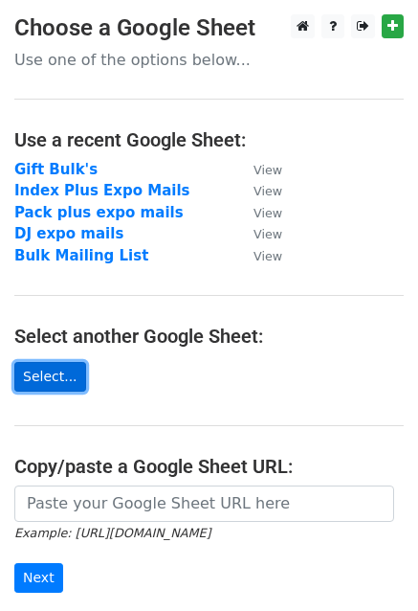
click at [57, 375] on link "Select..." at bounding box center [50, 377] width 72 height 30
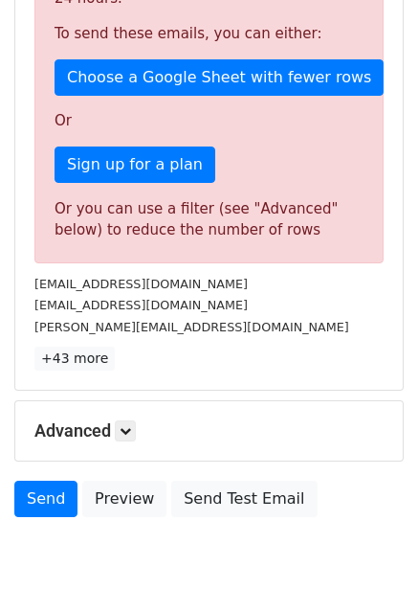
scroll to position [544, 0]
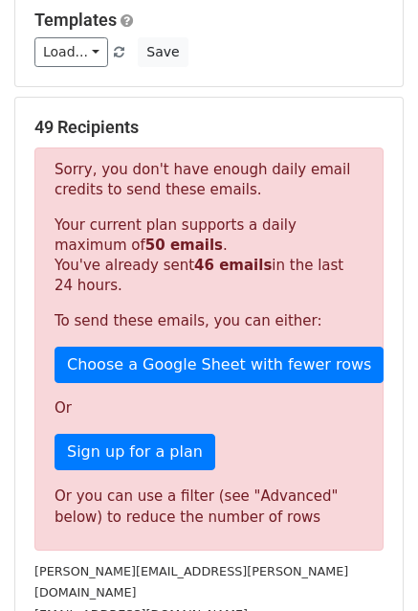
scroll to position [544, 0]
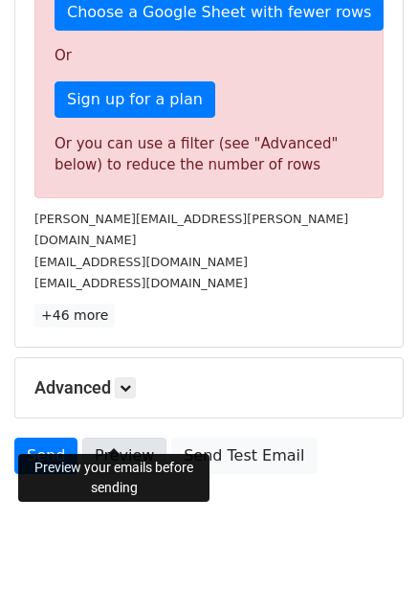
click at [111, 437] on link "Preview" at bounding box center [124, 455] width 84 height 36
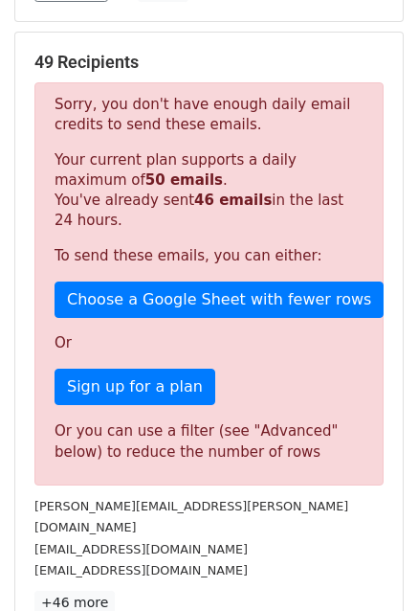
scroll to position [0, 0]
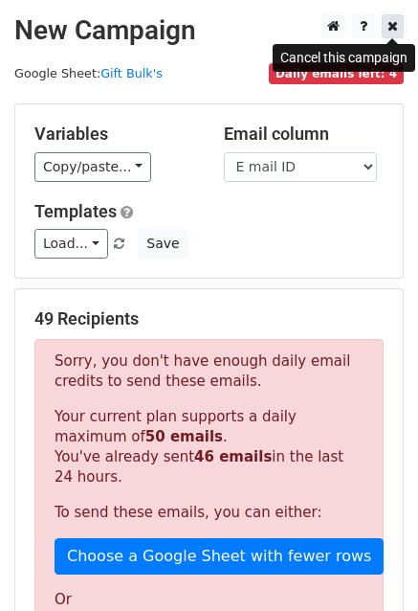
click at [391, 25] on icon at bounding box center [393, 25] width 11 height 13
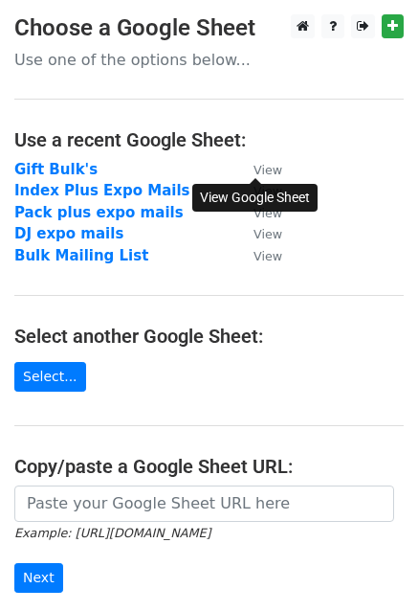
click at [263, 173] on small "View" at bounding box center [268, 170] width 29 height 14
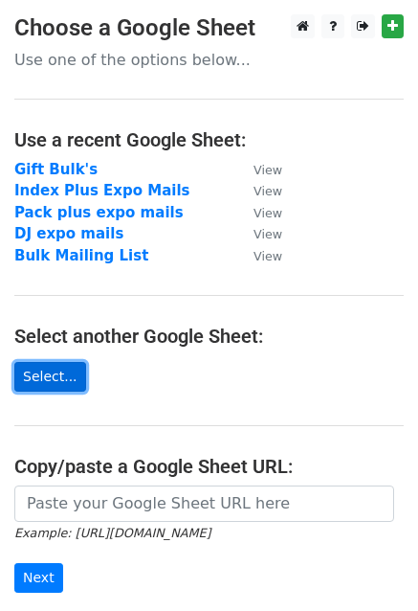
click at [57, 370] on link "Select..." at bounding box center [50, 377] width 72 height 30
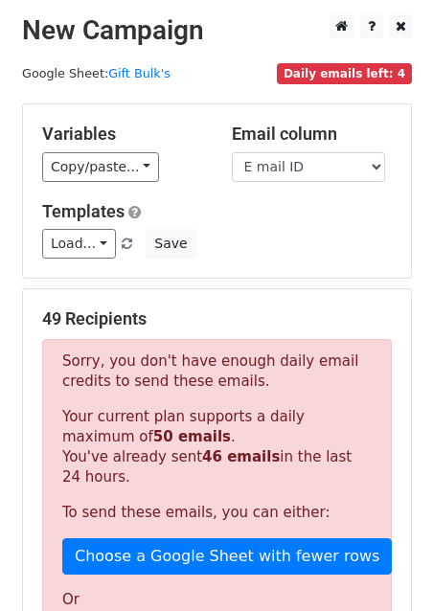
scroll to position [479, 0]
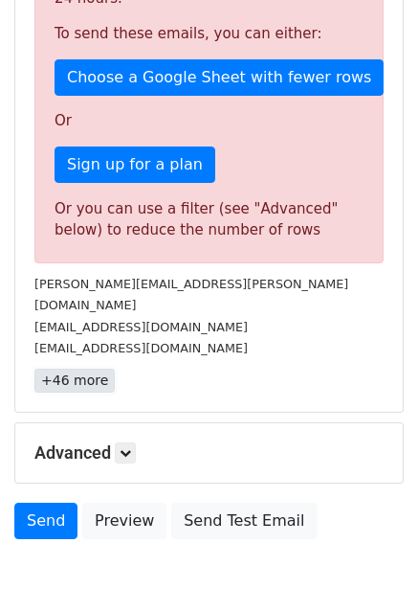
click at [68, 368] on link "+46 more" at bounding box center [74, 380] width 80 height 24
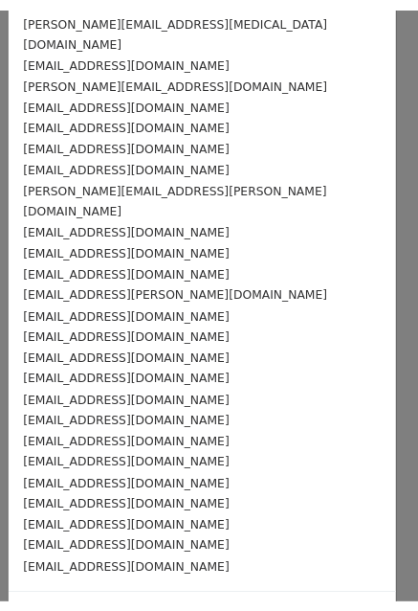
scroll to position [0, 0]
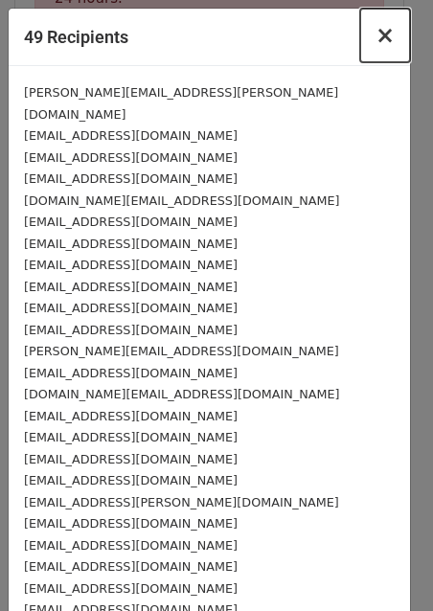
click at [376, 37] on span "×" at bounding box center [384, 35] width 19 height 27
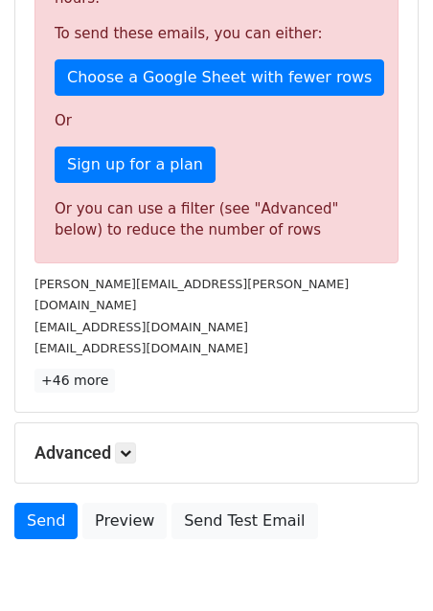
click at [376, 37] on div "Sorry, you don't have enough daily email credits to send these emails. Your cur…" at bounding box center [216, 61] width 364 height 403
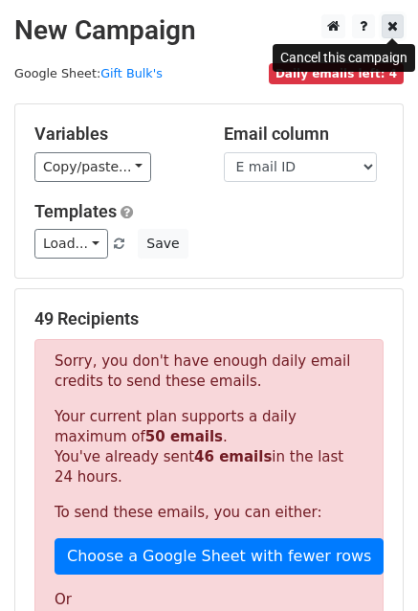
click at [391, 26] on icon at bounding box center [393, 25] width 11 height 13
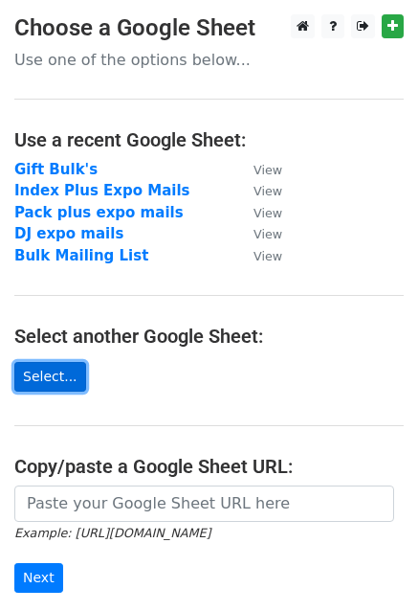
click at [62, 380] on link "Select..." at bounding box center [50, 377] width 72 height 30
click at [43, 374] on link "Select..." at bounding box center [50, 377] width 72 height 30
